Goal: Navigation & Orientation: Find specific page/section

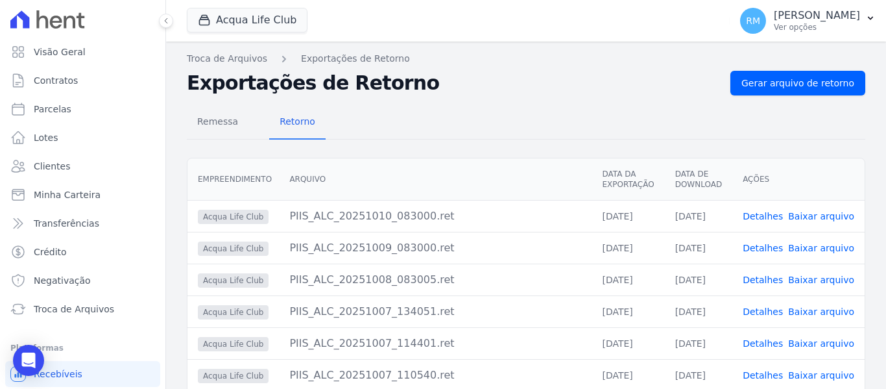
click at [209, 48] on div "Troca de Arquivos Exportações de Retorno Exportações de Retorno Gerar arquivo d…" at bounding box center [526, 308] width 720 height 533
click at [208, 62] on link "Troca de Arquivos" at bounding box center [227, 59] width 80 height 14
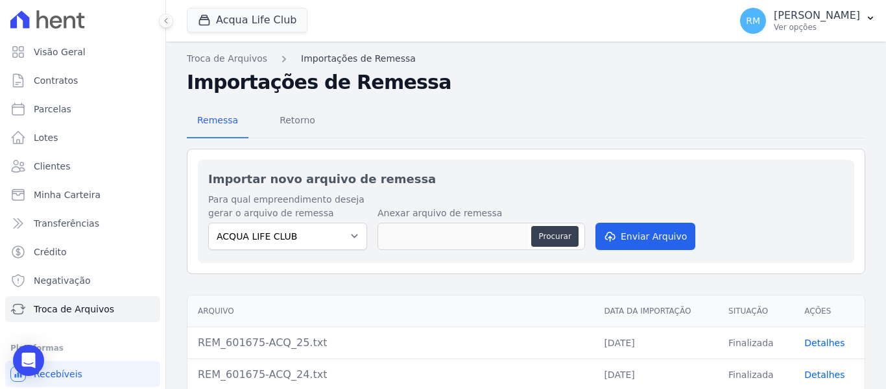
click at [321, 54] on link "Importações de Remessa" at bounding box center [358, 59] width 115 height 14
click at [287, 125] on span "Retorno" at bounding box center [297, 120] width 51 height 26
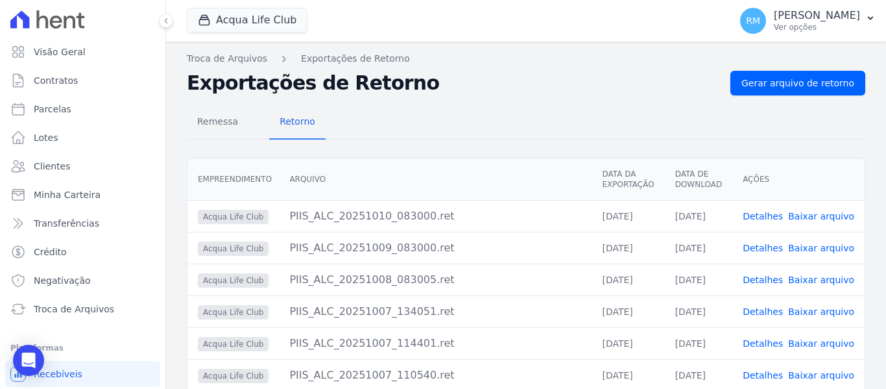
drag, startPoint x: 632, startPoint y: 115, endPoint x: 528, endPoint y: 93, distance: 106.1
click at [609, 108] on div "Remessa Retorno" at bounding box center [526, 123] width 678 height 34
click at [88, 52] on link "Visão Geral" at bounding box center [82, 52] width 155 height 26
